Goal: Task Accomplishment & Management: Manage account settings

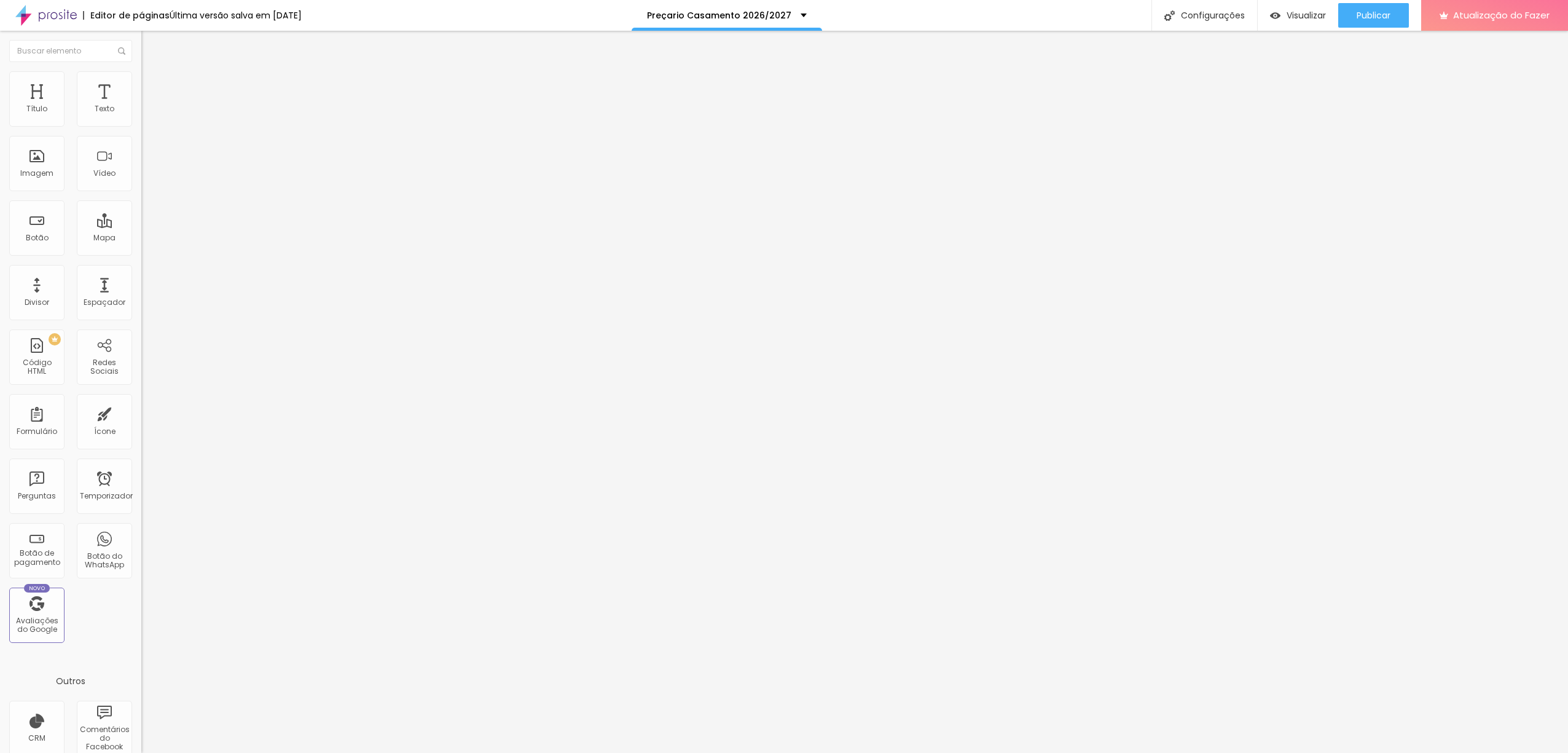
click at [141, 124] on img at bounding box center [145, 128] width 7 height 7
drag, startPoint x: 684, startPoint y: 411, endPoint x: 667, endPoint y: 411, distance: 17.0
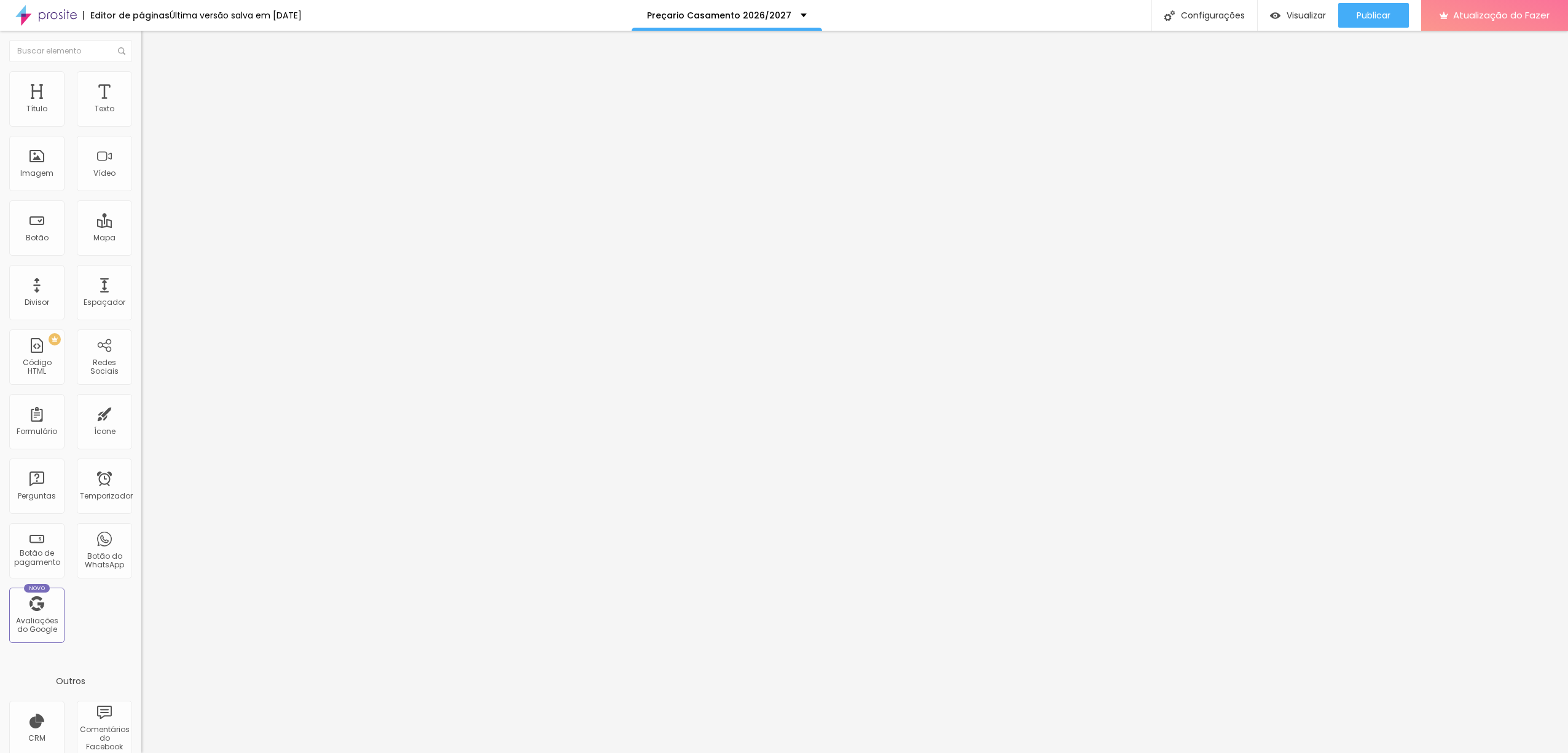
paste input "13"
type input "Wedding I 1350€"
click at [141, 124] on img at bounding box center [145, 128] width 7 height 7
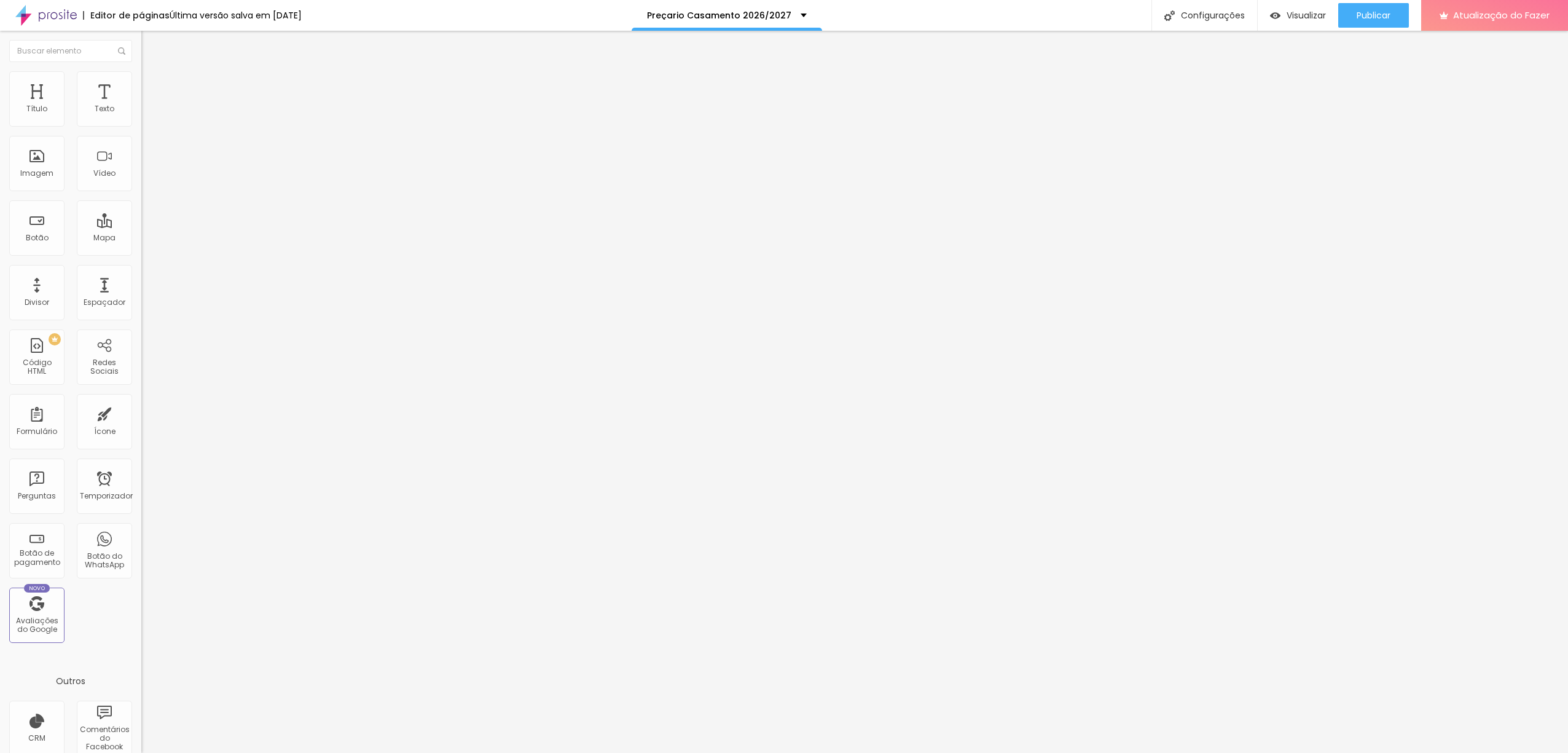
scroll to position [379, 0]
drag, startPoint x: 669, startPoint y: 530, endPoint x: 684, endPoint y: 530, distance: 15.0
paste input "6"
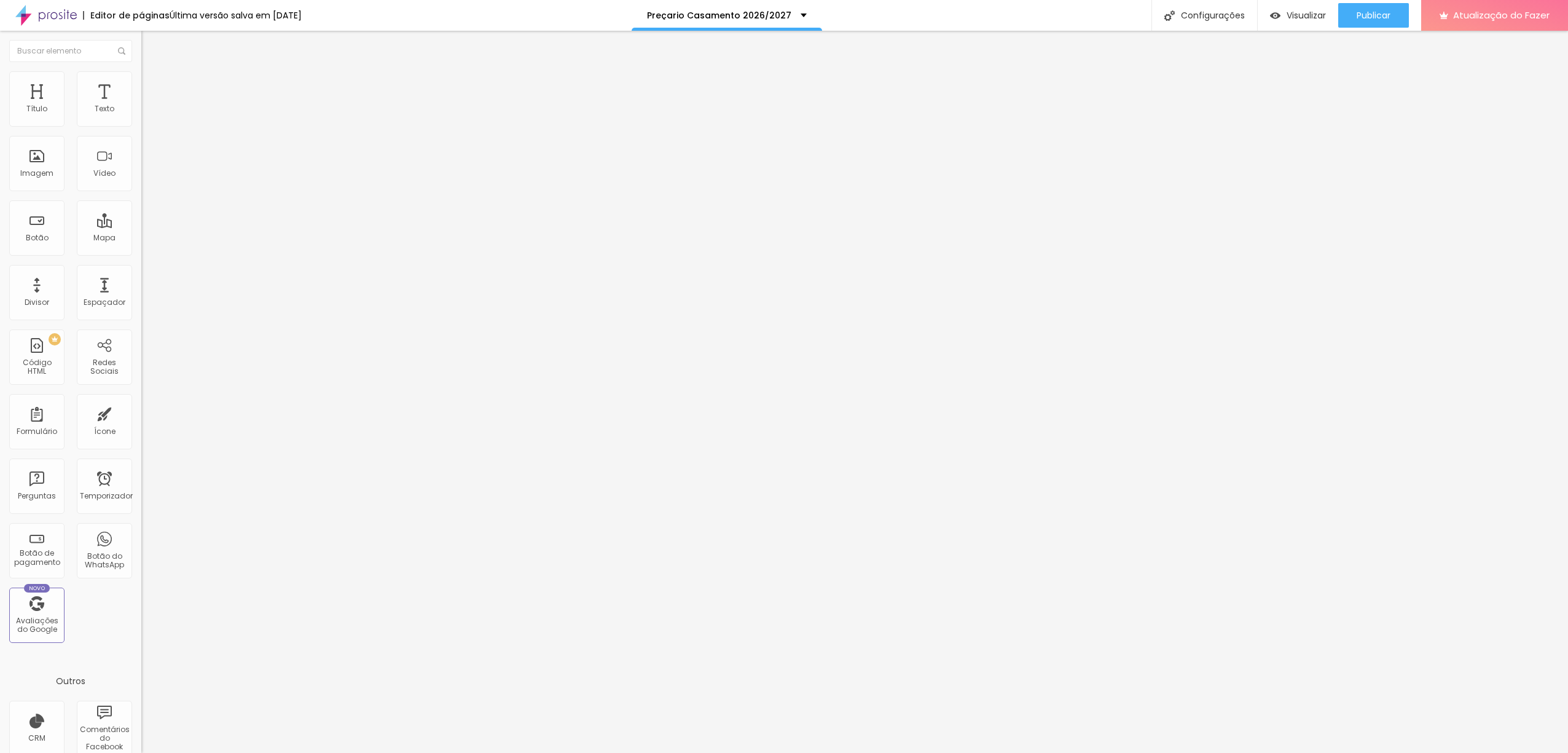
type input "WEDDING II 1650€"
click at [1382, 21] on div "Publicar" at bounding box center [1373, 15] width 34 height 24
click at [1320, 18] on font "Visualizar" at bounding box center [1306, 15] width 39 height 13
click at [1375, 14] on font "Publicar" at bounding box center [1373, 15] width 34 height 13
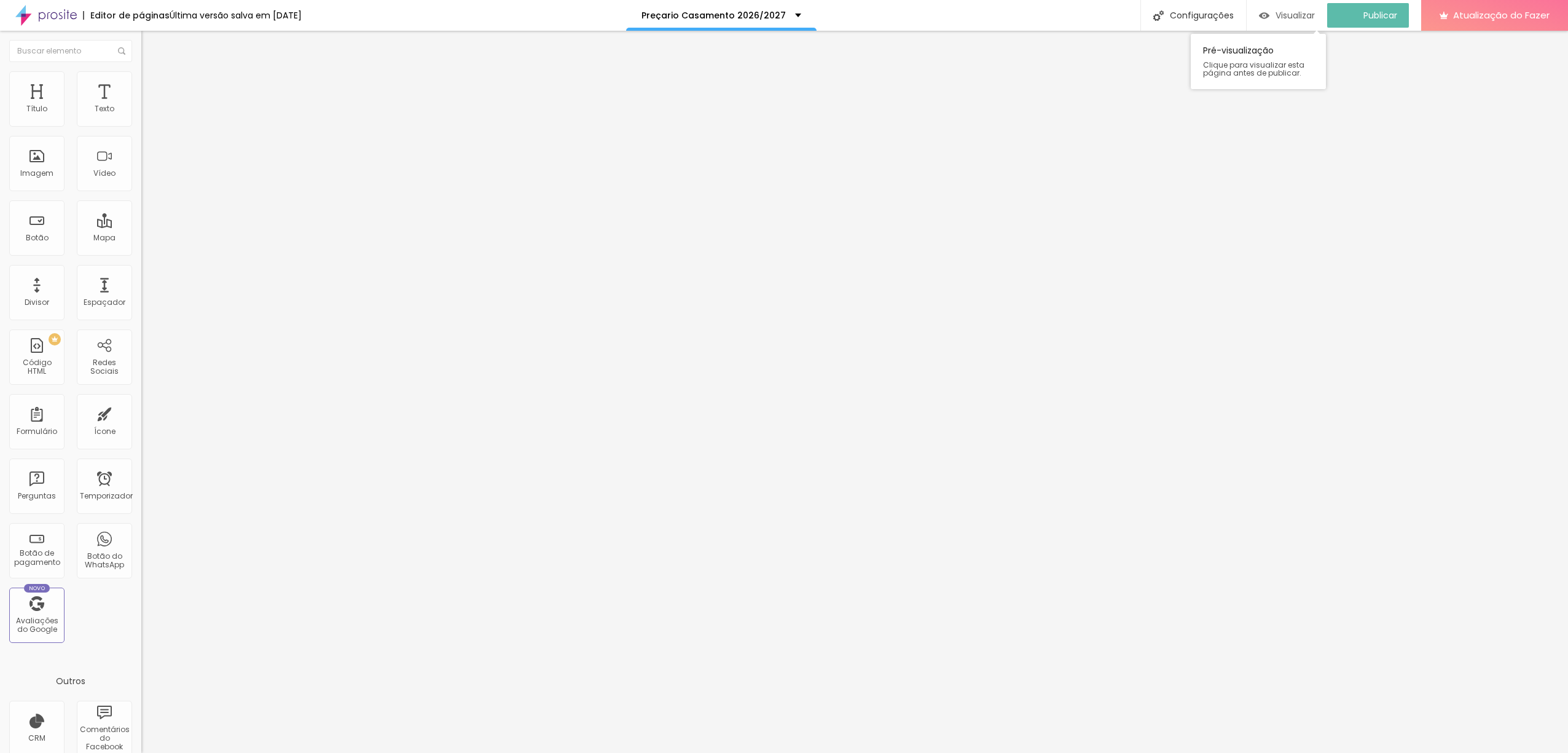
click at [1307, 22] on div "Visualizar" at bounding box center [1286, 15] width 56 height 24
click at [1382, 26] on div "Publicar" at bounding box center [1373, 15] width 34 height 24
click at [1315, 22] on div "Visualizar" at bounding box center [1286, 15] width 56 height 24
click at [1388, 17] on font "Publicar" at bounding box center [1373, 15] width 34 height 13
click at [1306, 19] on font "Visualizar" at bounding box center [1306, 15] width 39 height 13
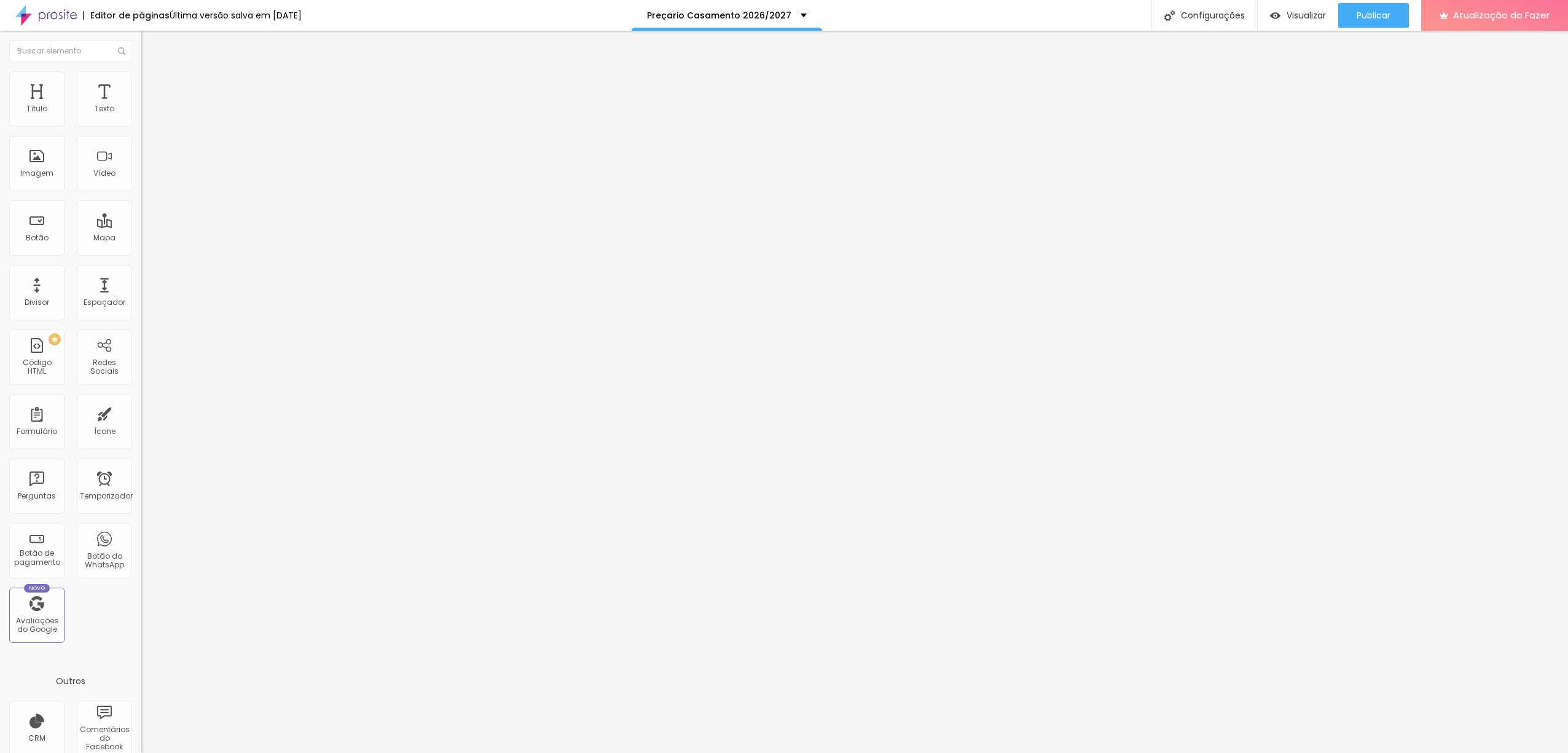
click at [149, 120] on div "Casamento" at bounding box center [212, 114] width 126 height 11
click at [98, 752] on div "Casamento" at bounding box center [61, 761] width 117 height 7
click at [269, 17] on font "Alterações salvas automaticamente" at bounding box center [249, 15] width 159 height 13
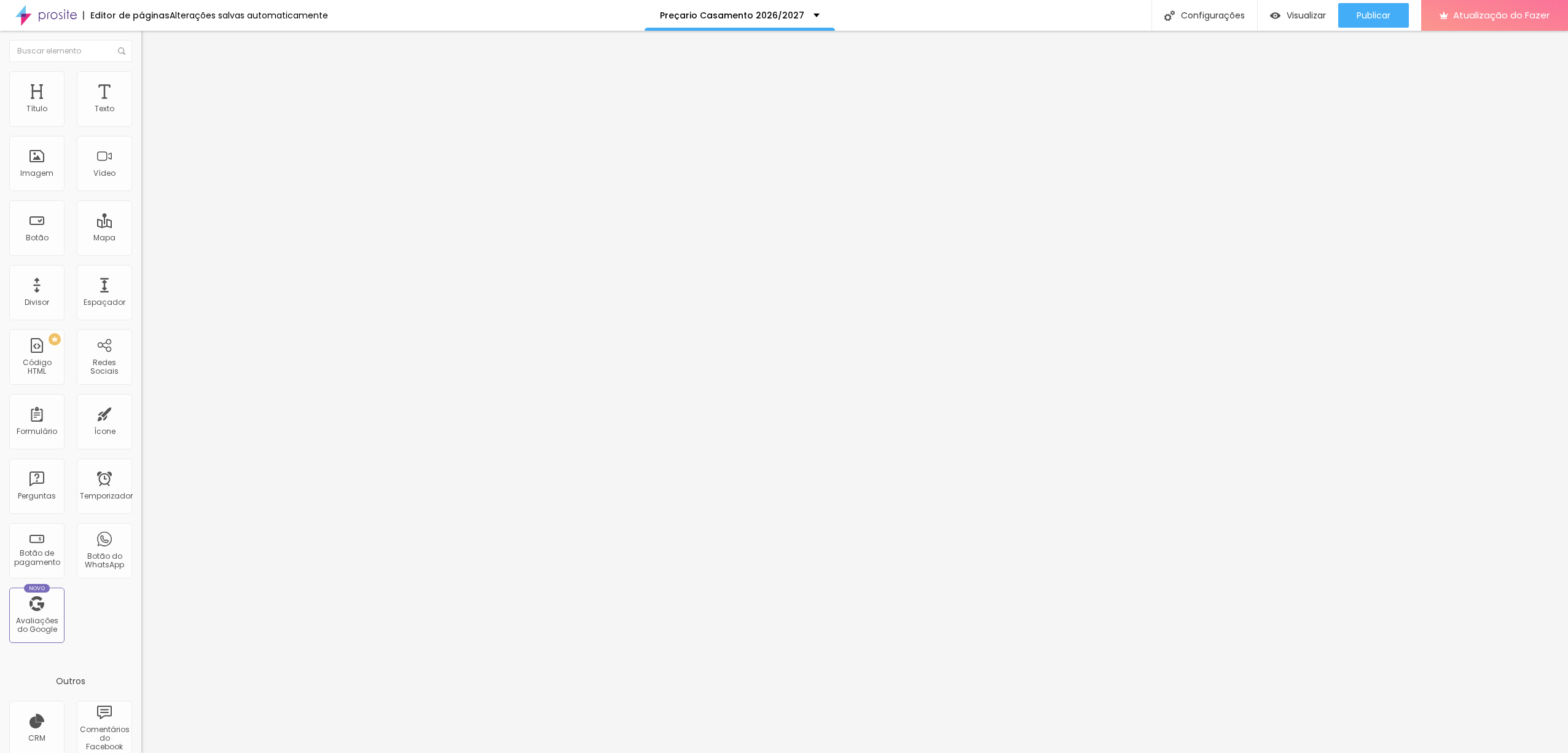
click at [141, 124] on div "Casamento" at bounding box center [212, 114] width 141 height 21
click at [990, 752] on div at bounding box center [784, 766] width 1568 height 11
click at [141, 124] on img at bounding box center [145, 128] width 7 height 7
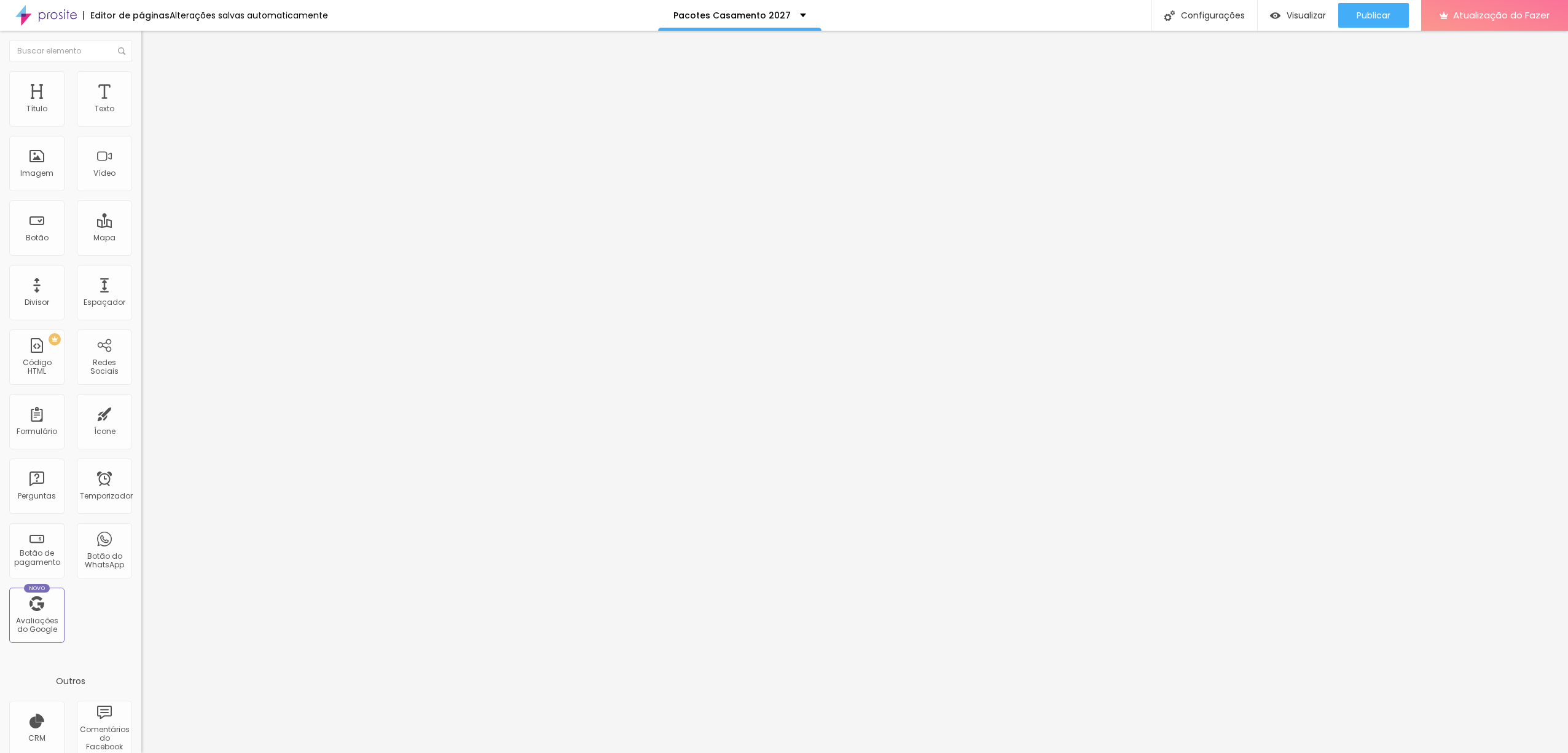
type input "Casamento 2027"
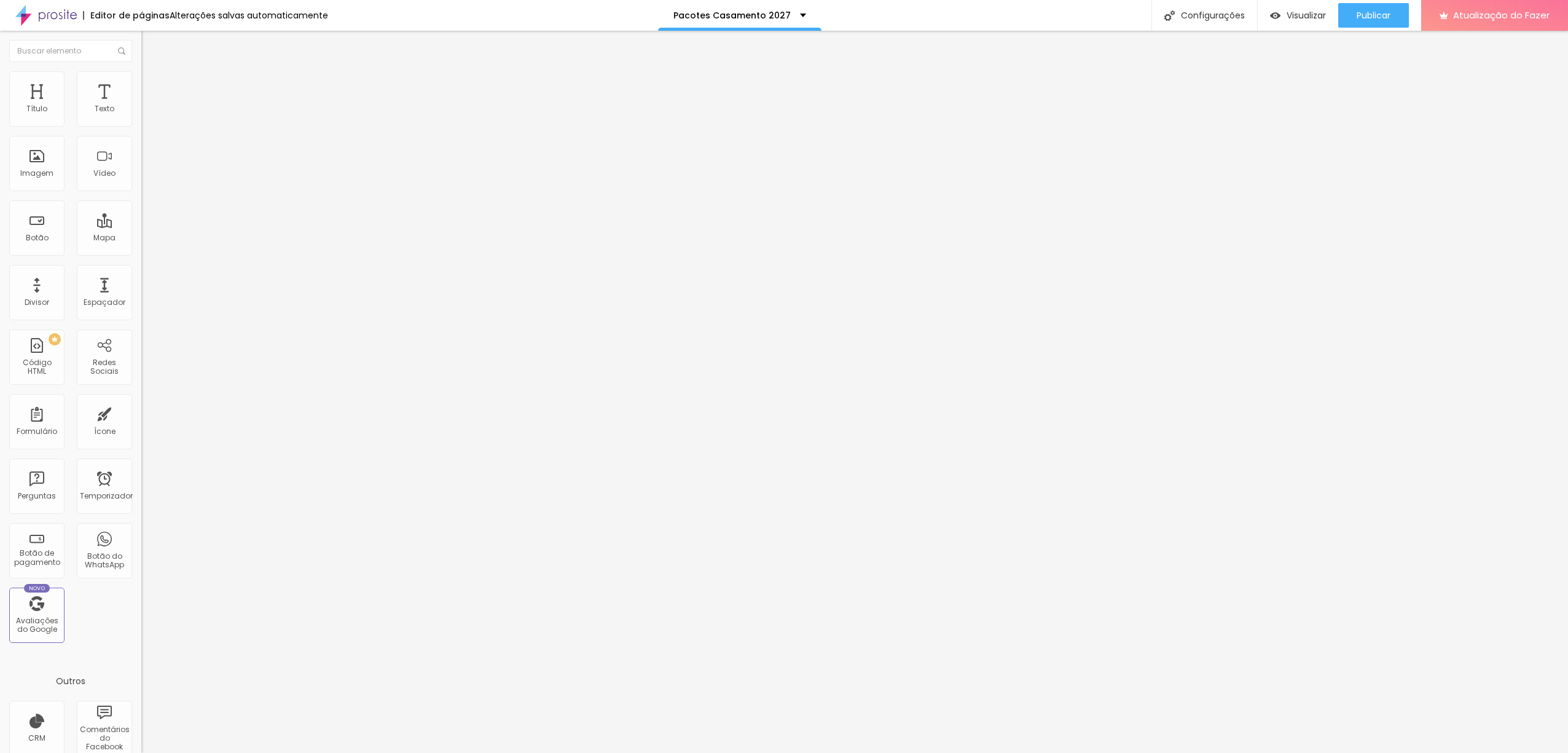
scroll to position [402, 0]
type input "Wedding I 1450€"
type input "WEDDING II 1750€"
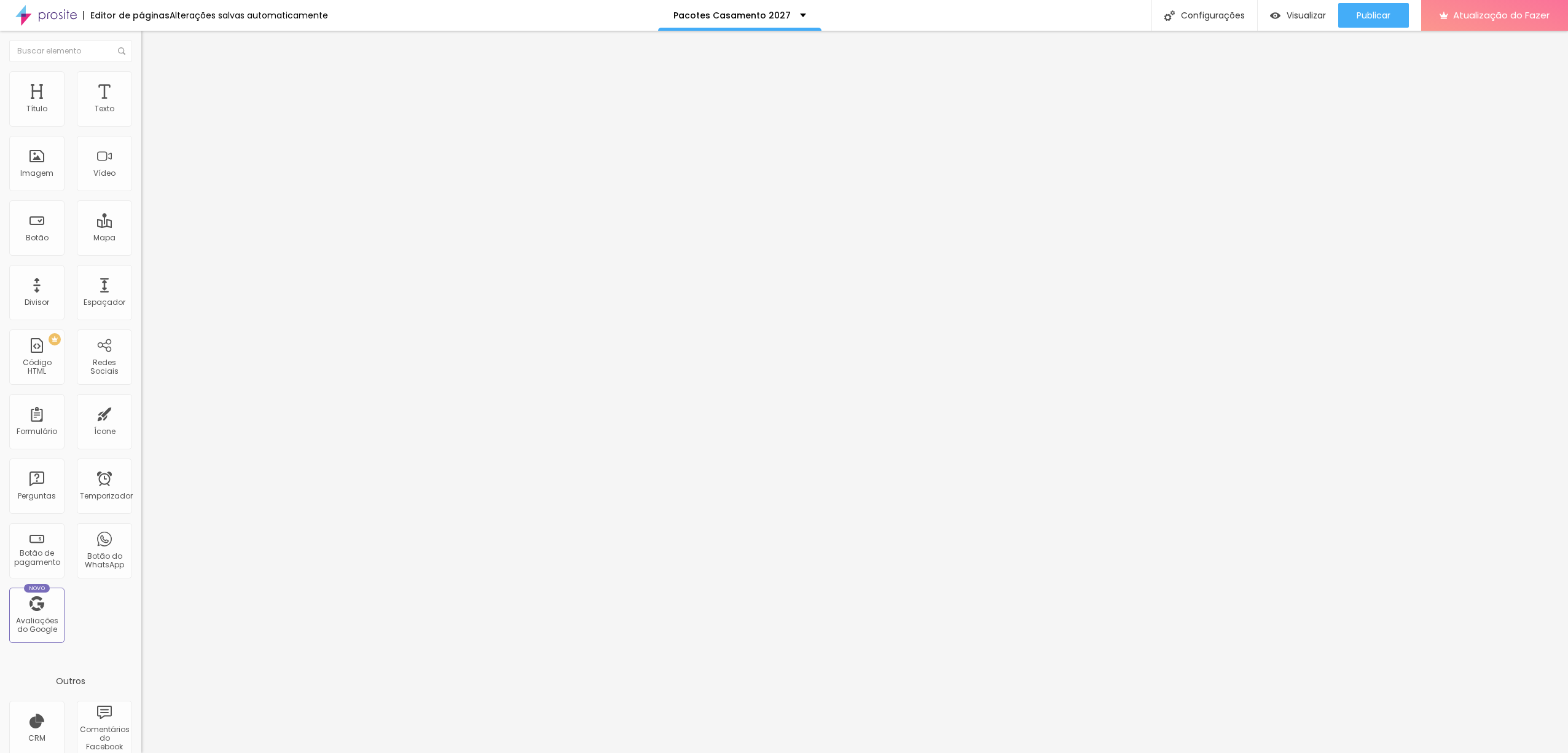
type input "Elopement Wedding 1350€"
click at [141, 124] on img at bounding box center [145, 128] width 7 height 7
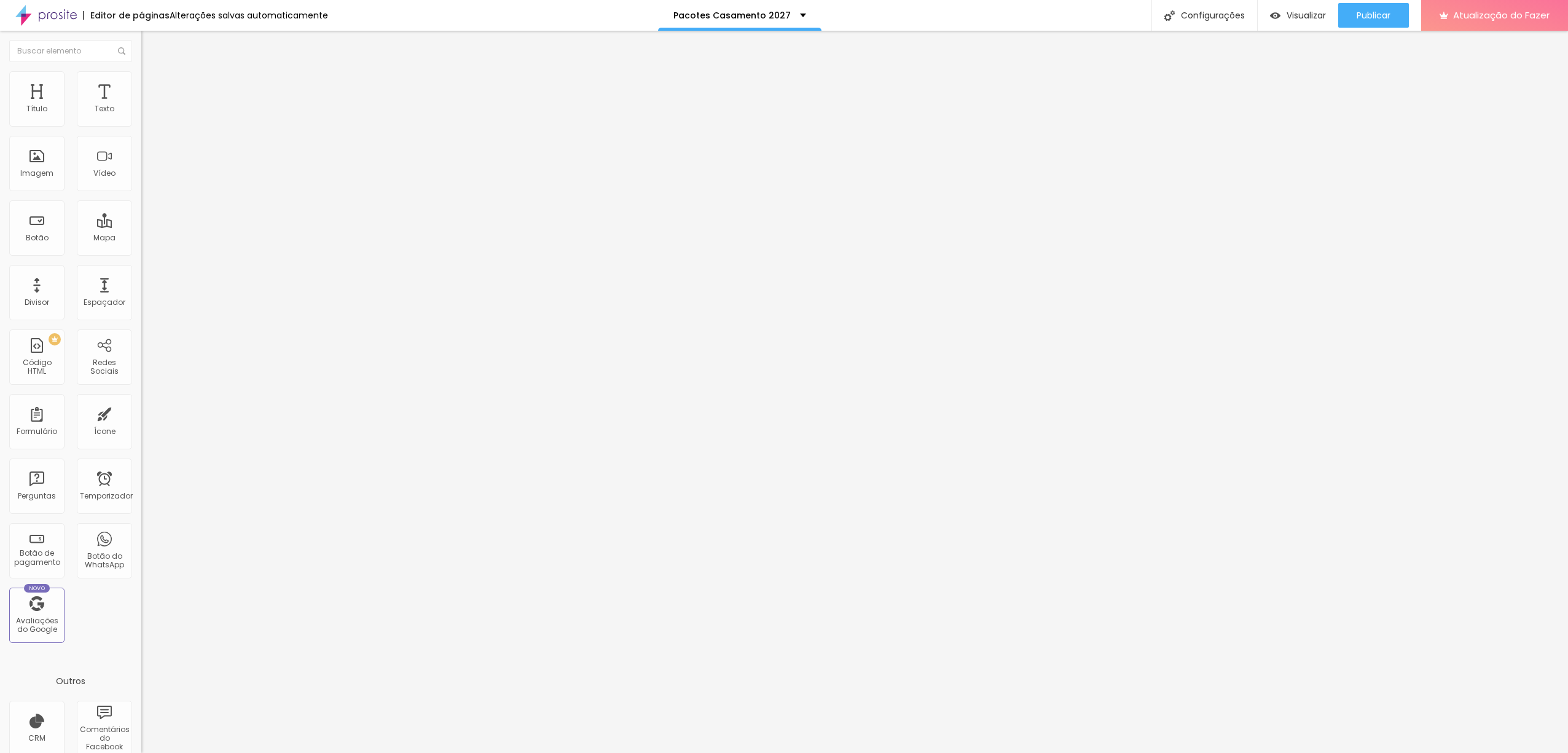
type input "LIFESTYLE 550€"
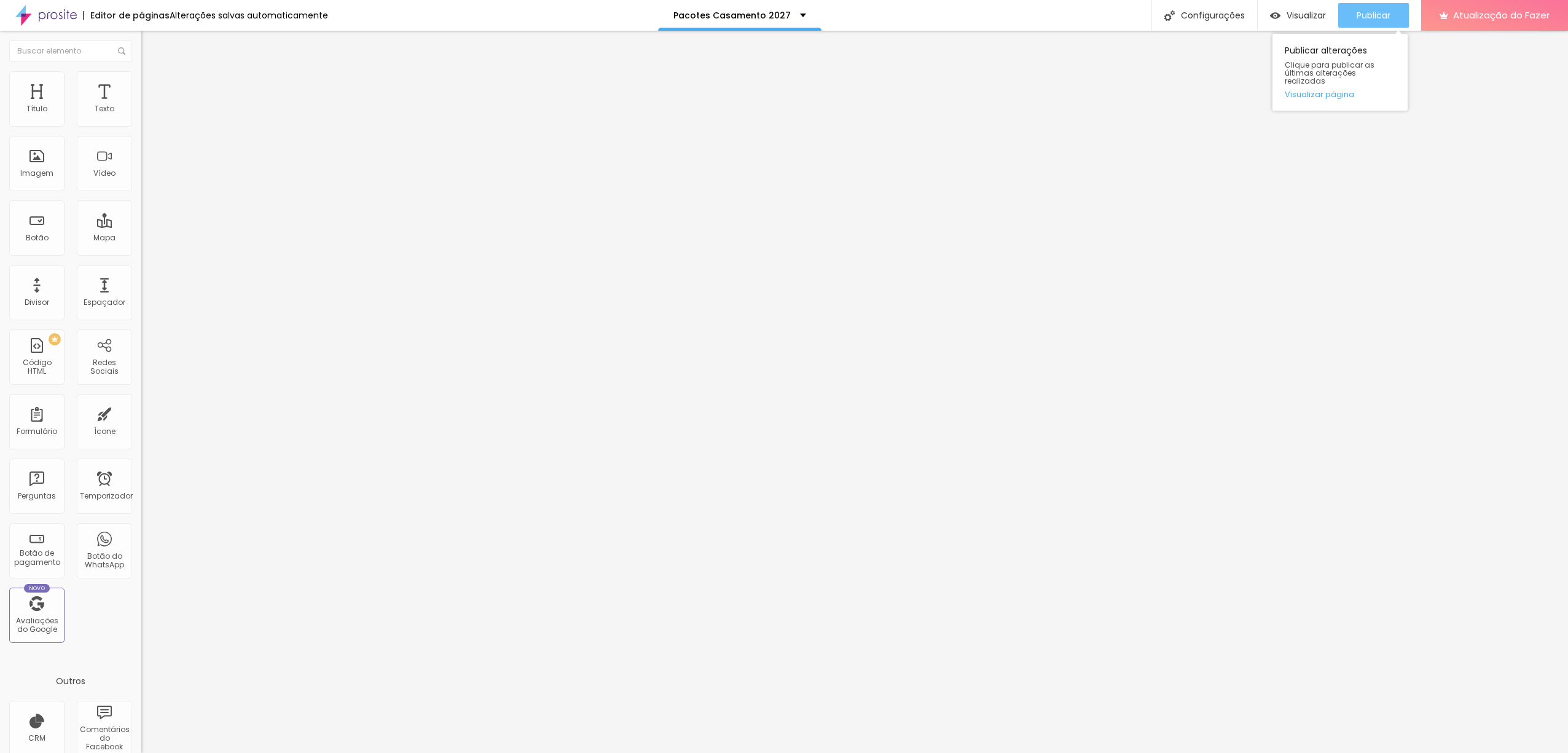
click at [1359, 20] on font "Publicar" at bounding box center [1373, 15] width 34 height 13
click at [141, 124] on div "Casamento 2027" at bounding box center [212, 114] width 141 height 21
click at [91, 752] on div "Casamento" at bounding box center [61, 761] width 117 height 7
click at [141, 124] on div "Casamento" at bounding box center [212, 114] width 141 height 21
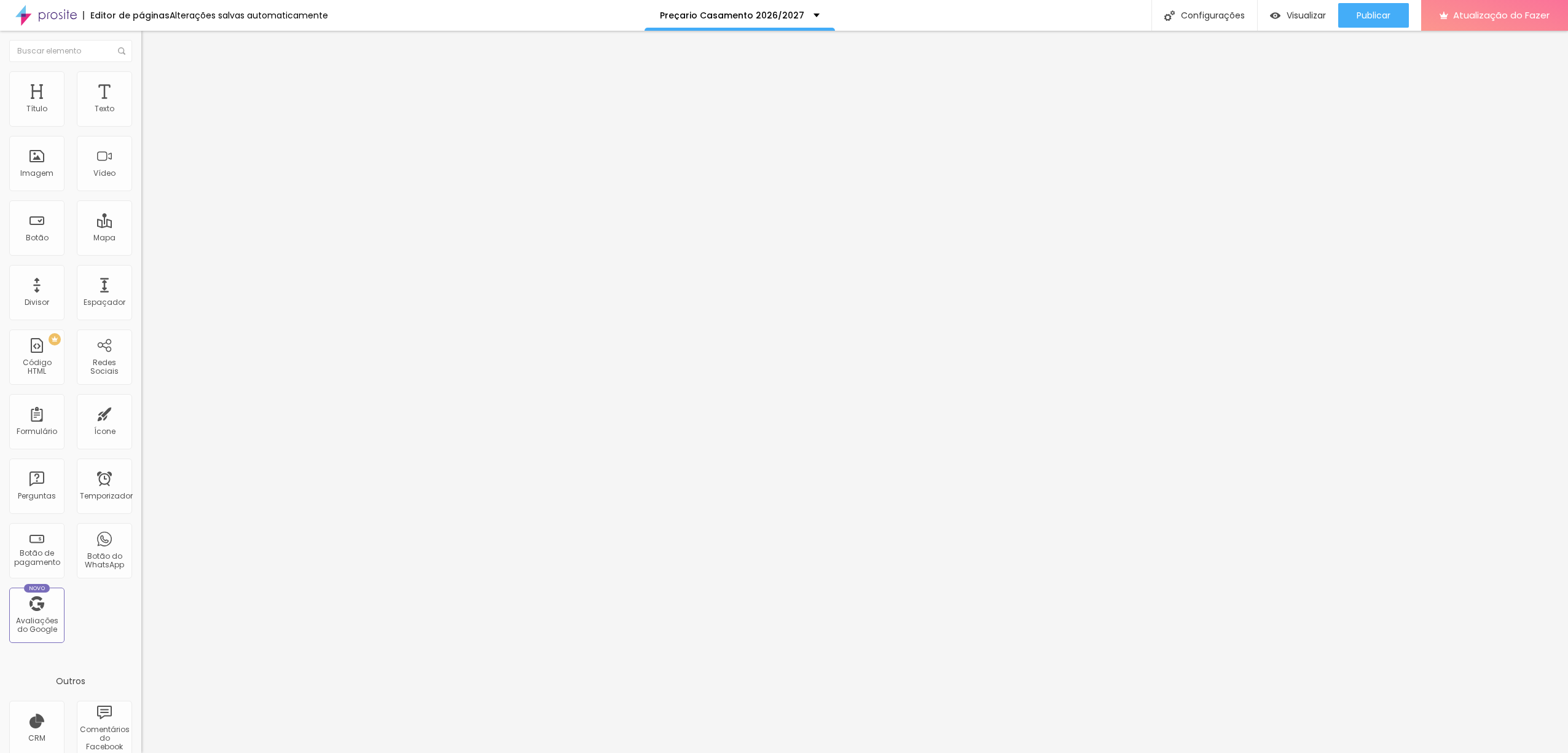
click at [141, 124] on img at bounding box center [145, 128] width 7 height 7
type input "Wedding I 1350€"
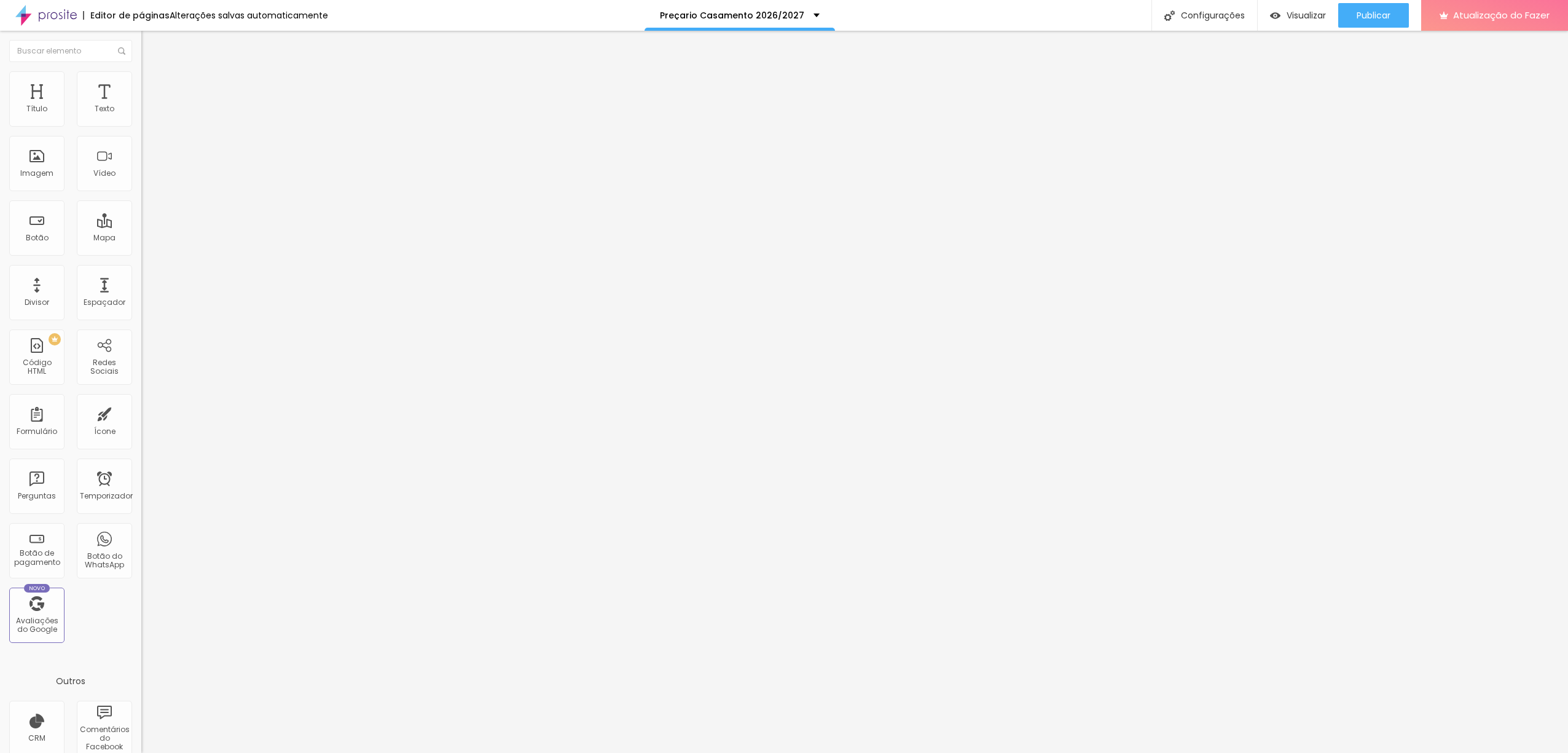
drag, startPoint x: 674, startPoint y: 462, endPoint x: 736, endPoint y: 466, distance: 62.1
type input "WEDDING II 1450€"
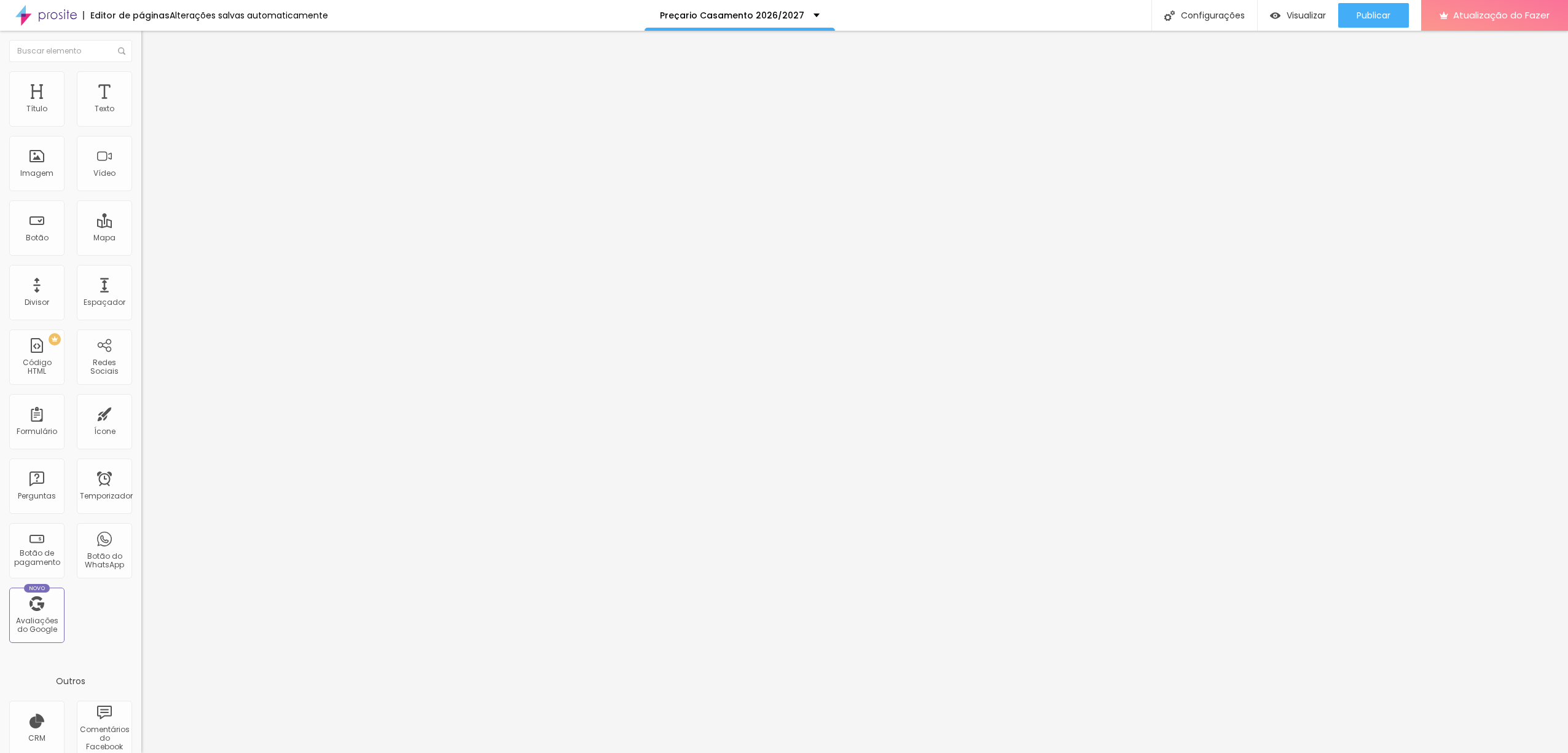
type input "Elopement Wedding 1250€"
type input "LIFESTYLE 450€"
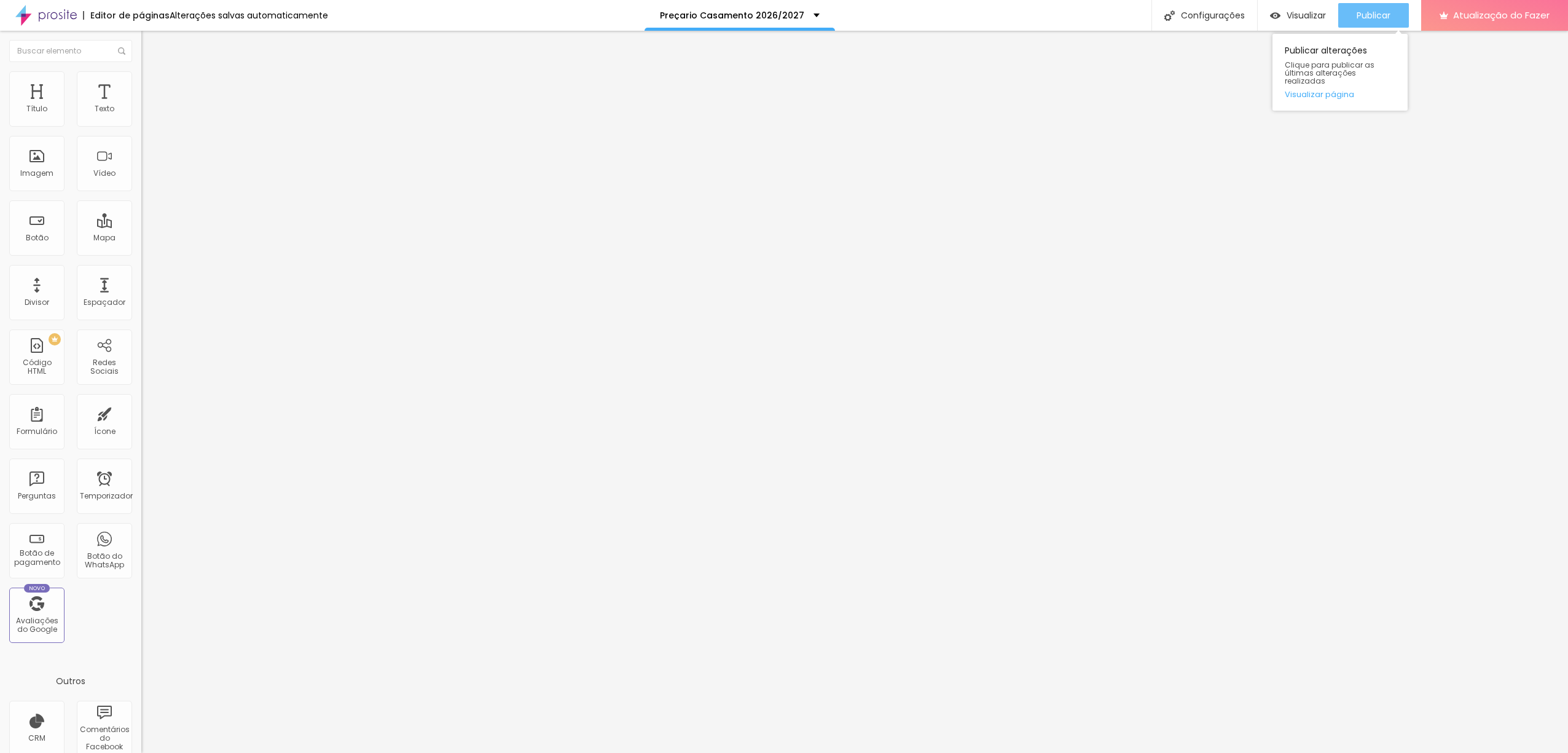
click at [1380, 9] on font "Publicar" at bounding box center [1373, 15] width 34 height 13
click at [1289, 19] on font "Visualizar" at bounding box center [1306, 15] width 39 height 13
click at [141, 124] on img at bounding box center [145, 128] width 7 height 7
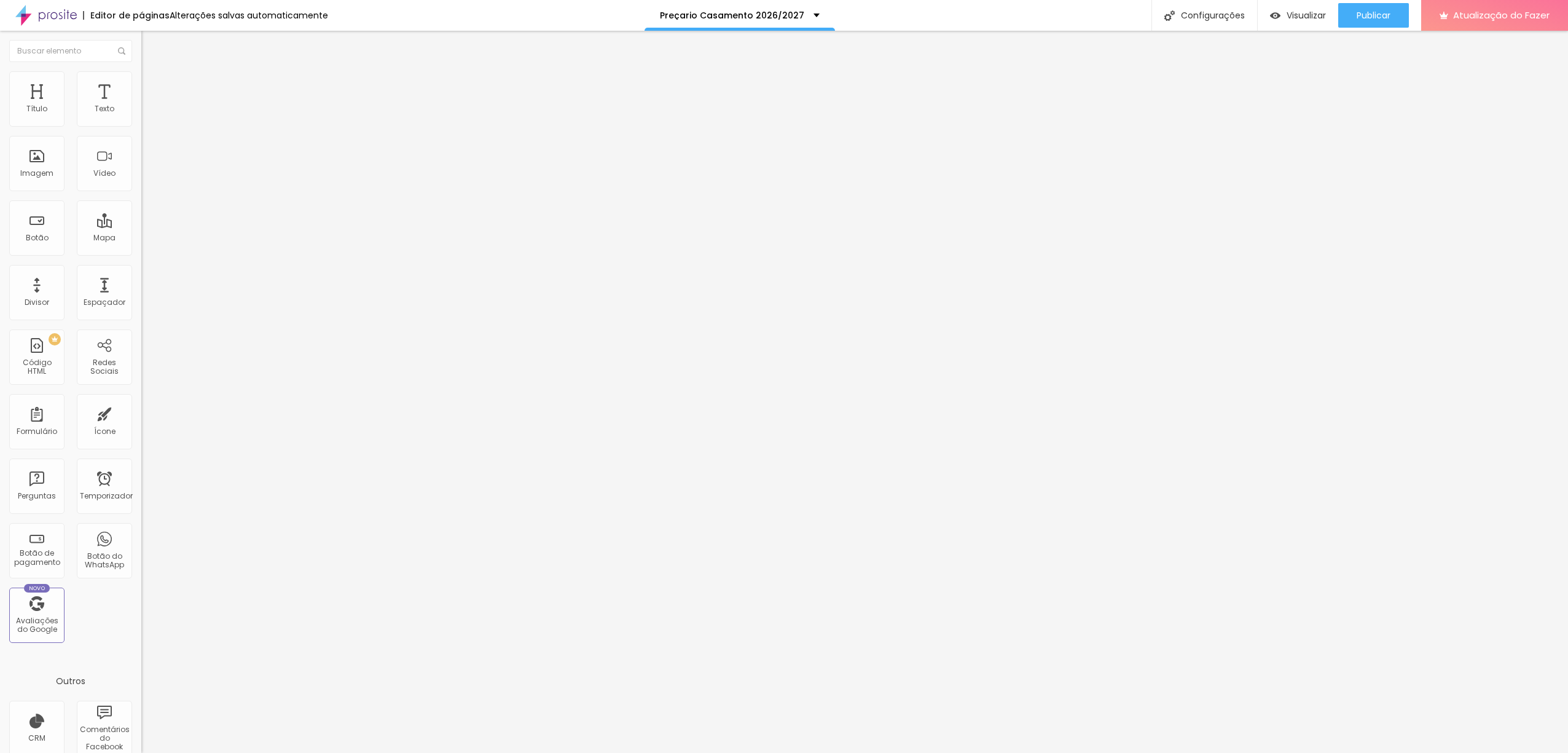
type input "WEDDING II 1650€"
click at [1387, 13] on font "Publicar" at bounding box center [1373, 15] width 34 height 13
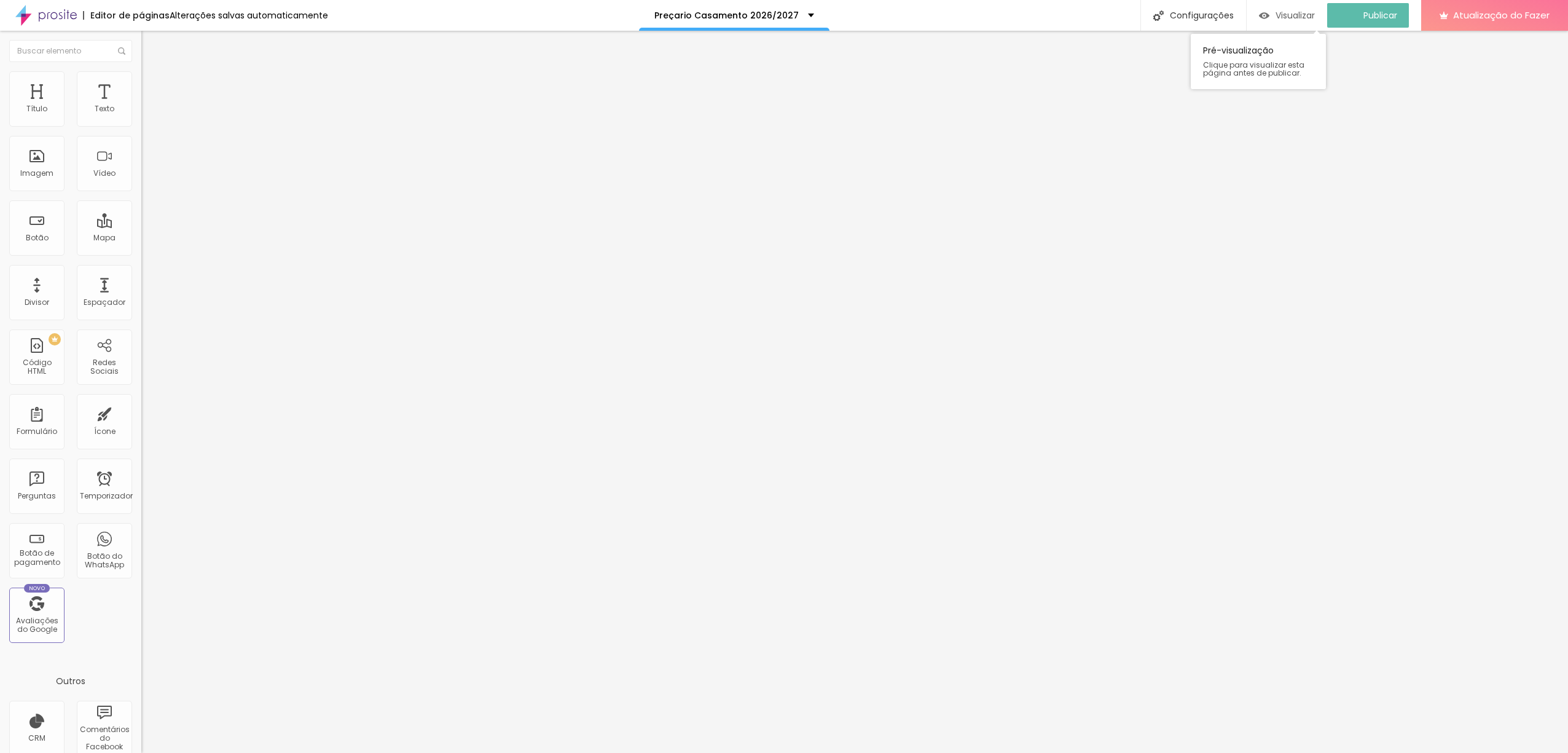
click at [1298, 23] on div "Visualizar" at bounding box center [1286, 15] width 56 height 24
click at [1381, 19] on font "Publicar" at bounding box center [1373, 15] width 34 height 13
click at [1407, 15] on button "Publicar" at bounding box center [1373, 15] width 71 height 24
click at [1315, 19] on font "Visualizar" at bounding box center [1295, 15] width 39 height 13
